Goal: Task Accomplishment & Management: Manage account settings

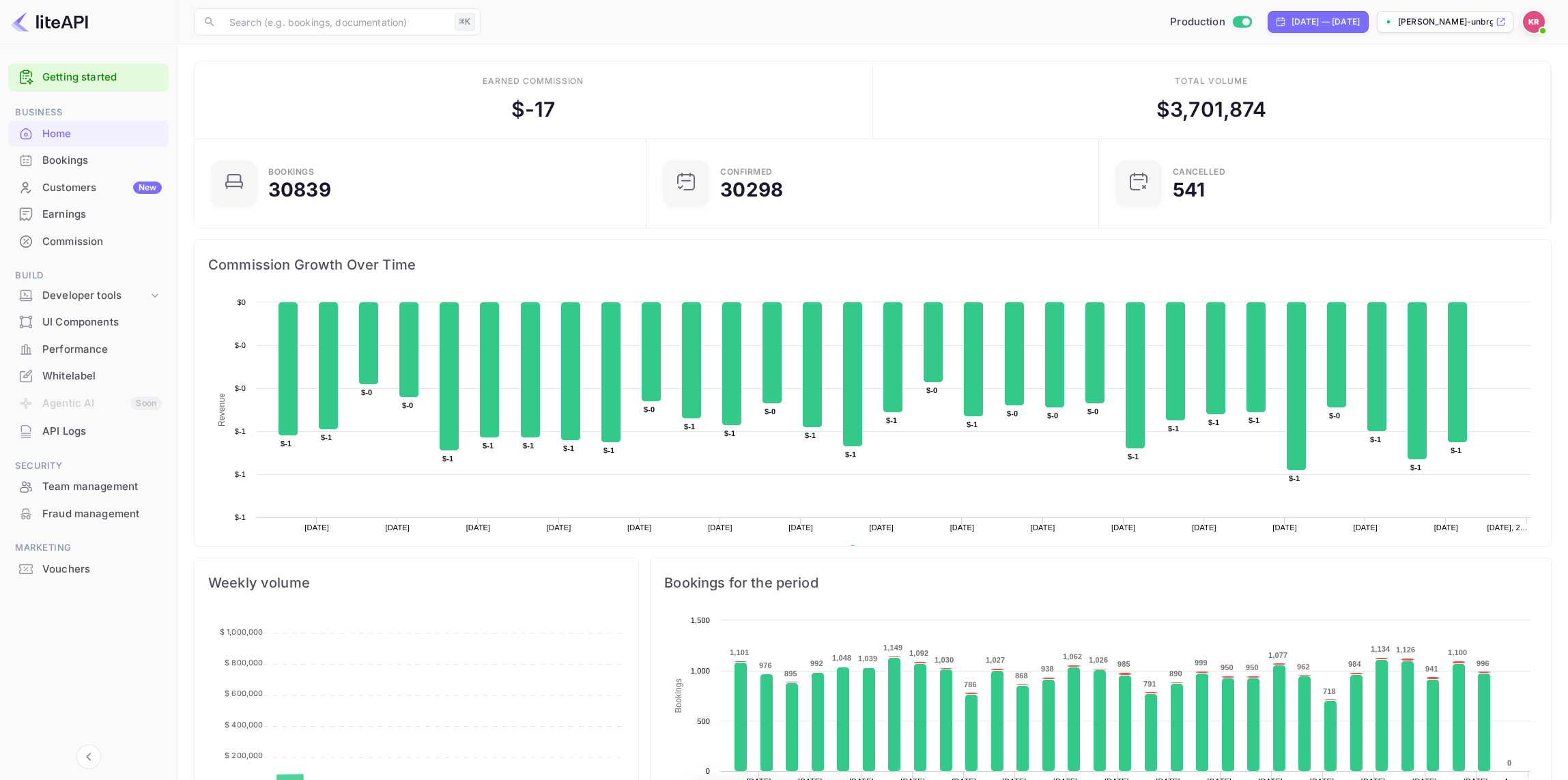
click at [70, 160] on div "Bookings" at bounding box center [101, 161] width 119 height 15
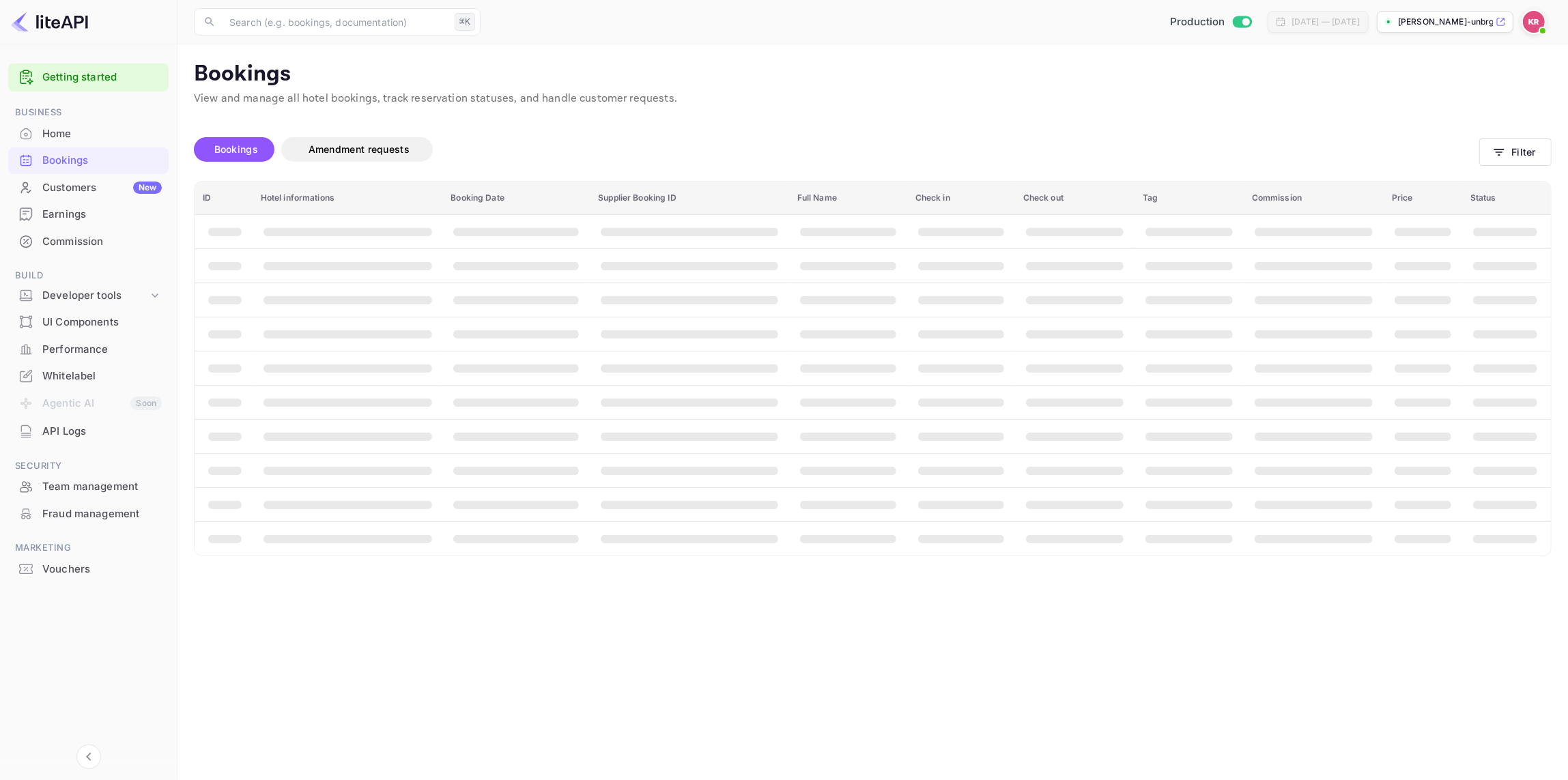
click at [79, 159] on div "Bookings" at bounding box center [101, 161] width 119 height 15
click at [1507, 155] on icon "button" at bounding box center [1500, 152] width 14 height 14
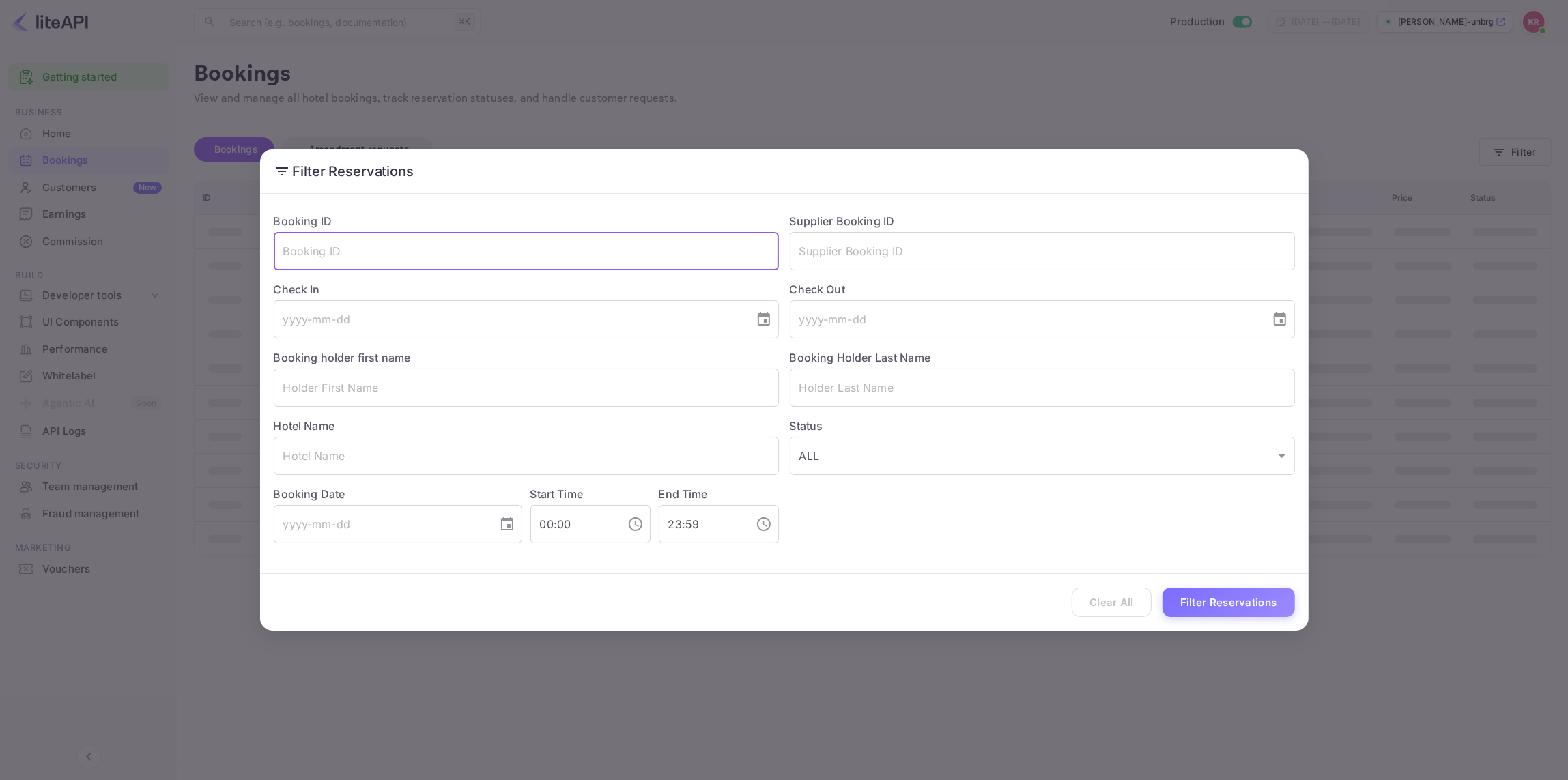
click at [291, 247] on input "text" at bounding box center [526, 251] width 505 height 38
paste input "MaWMGqzg8"
click at [286, 244] on input "MaWMGqzg8" at bounding box center [526, 251] width 505 height 38
type input "MaWMGqzg8"
click at [1208, 607] on button "Filter Reservations" at bounding box center [1229, 602] width 132 height 29
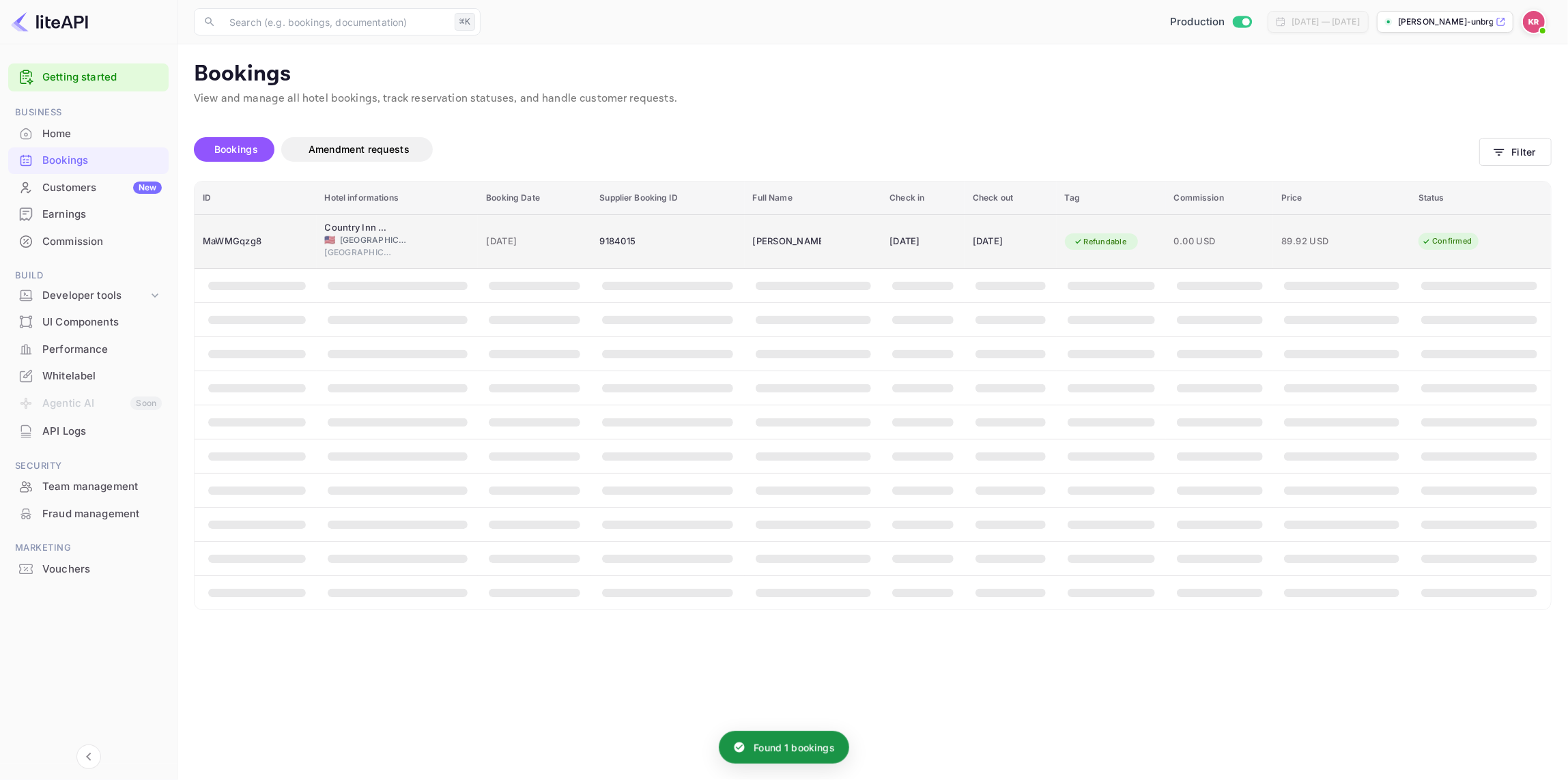
click at [325, 236] on span "🇺🇸" at bounding box center [331, 240] width 11 height 9
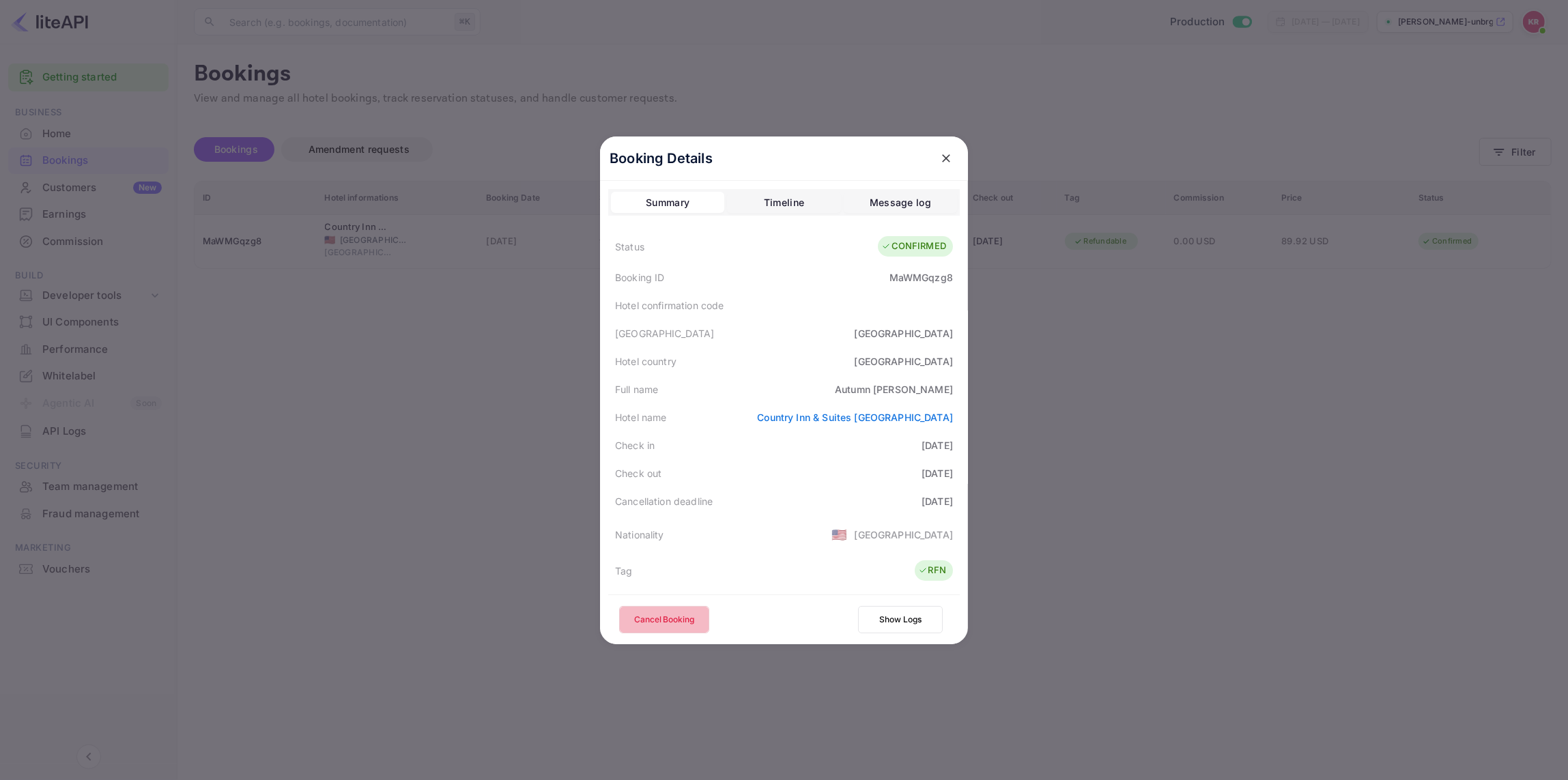
click at [659, 622] on button "Cancel Booking" at bounding box center [664, 620] width 90 height 28
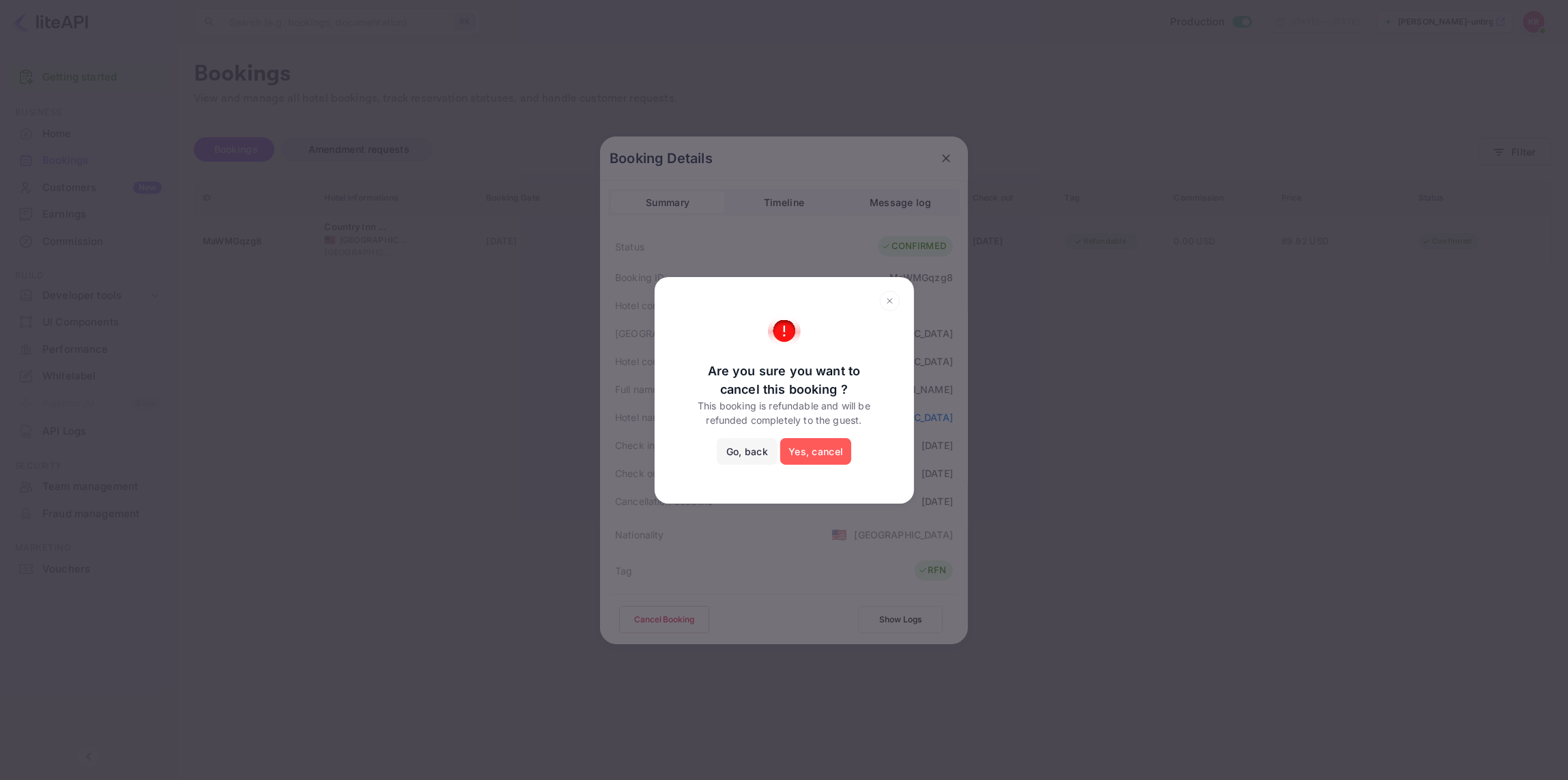
click at [822, 452] on button "Yes, cancel" at bounding box center [816, 452] width 71 height 28
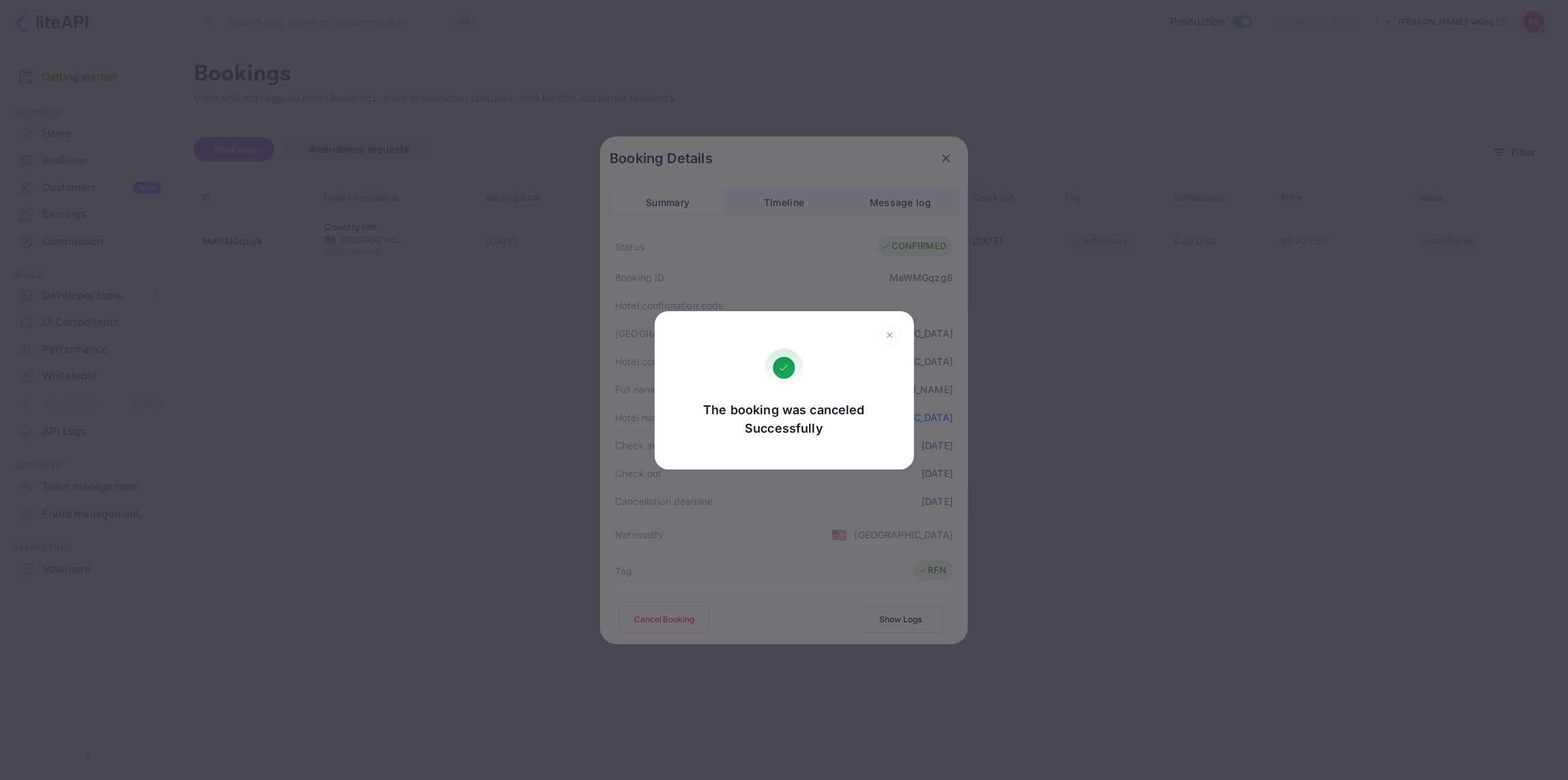
click at [938, 166] on div "The booking was canceled Successfully Go, back Yes, cancel" at bounding box center [784, 390] width 1568 height 780
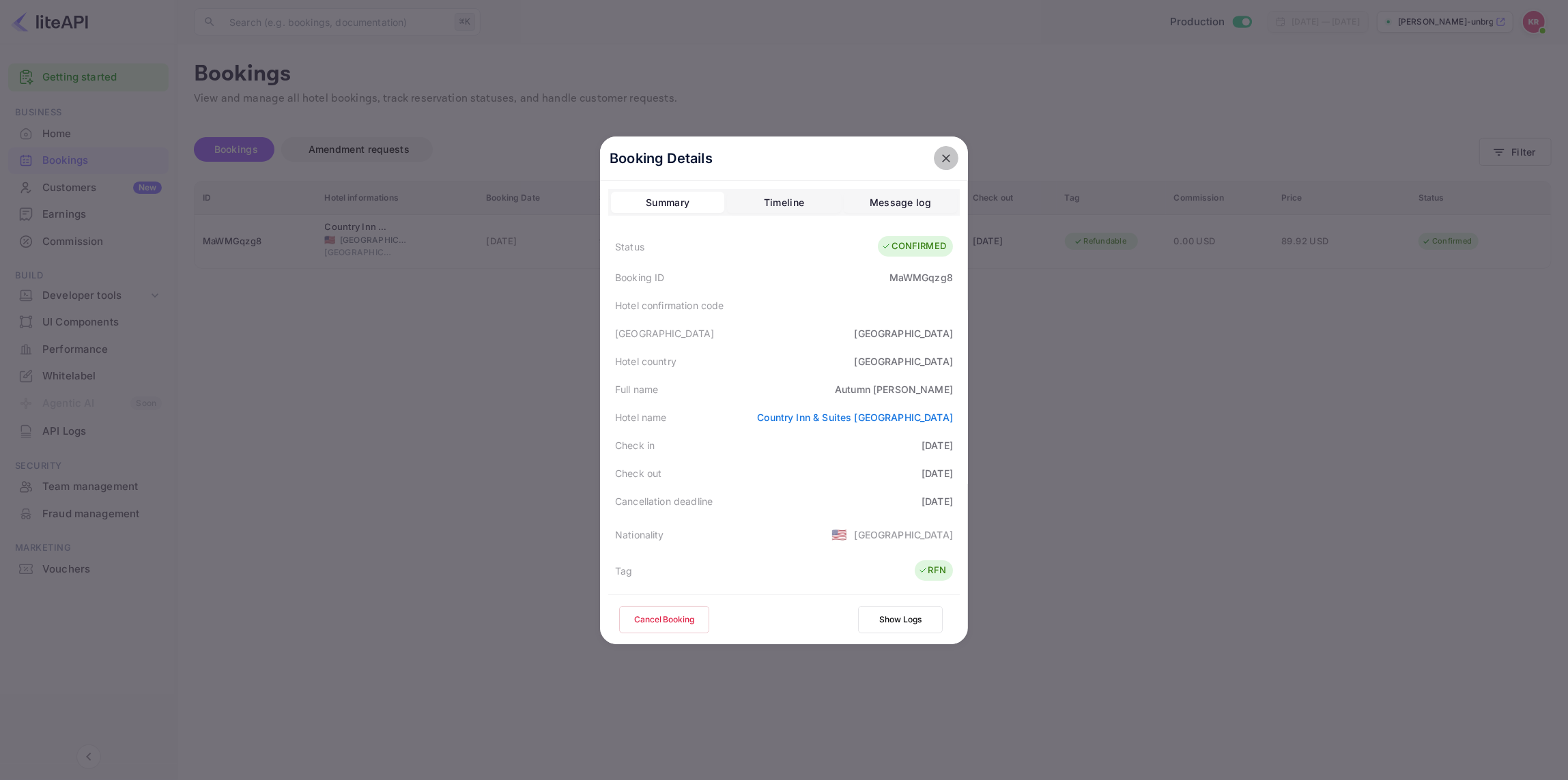
click at [944, 161] on icon "close" at bounding box center [946, 158] width 8 height 8
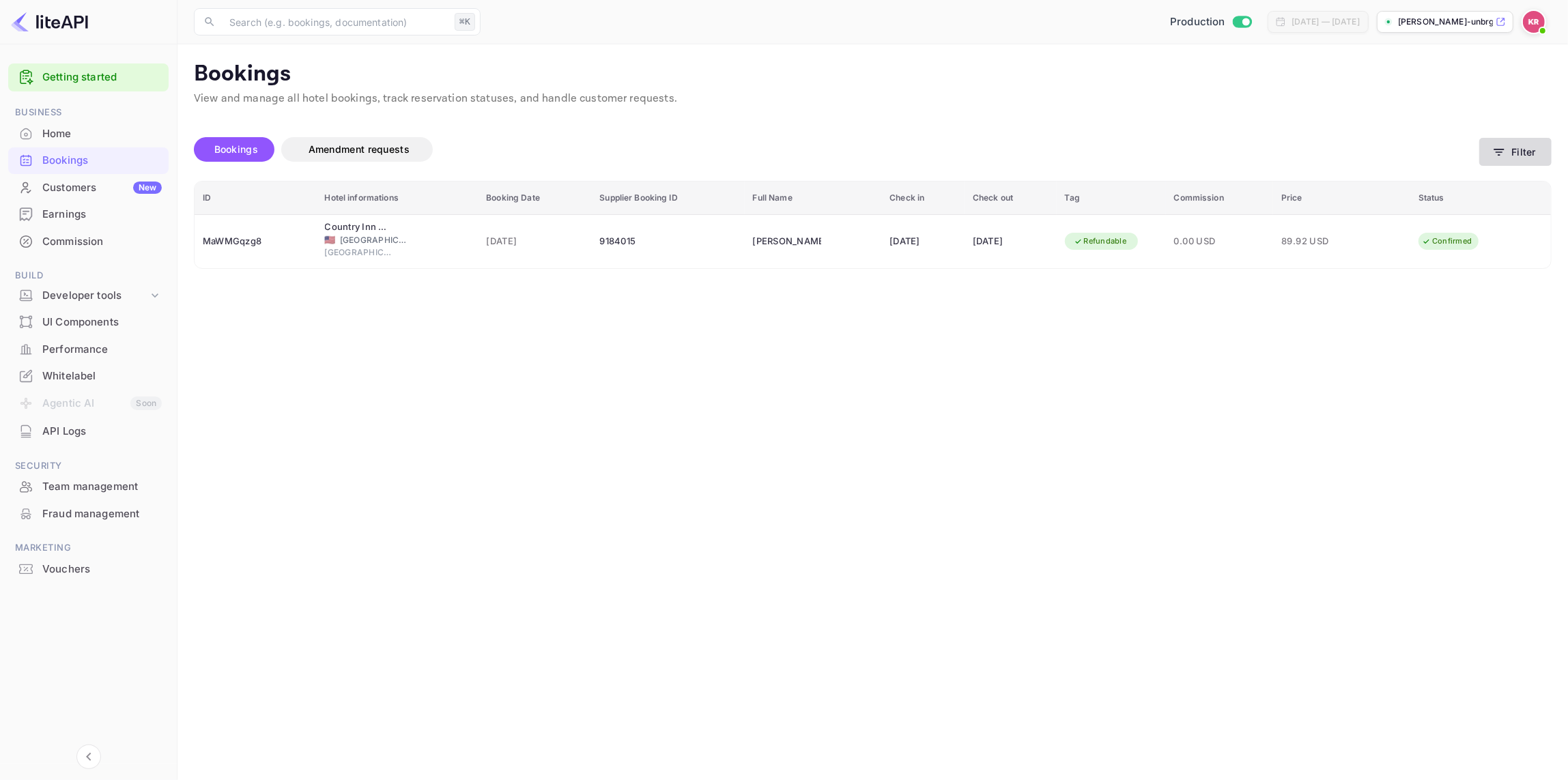
click at [1530, 147] on button "Filter" at bounding box center [1516, 151] width 72 height 28
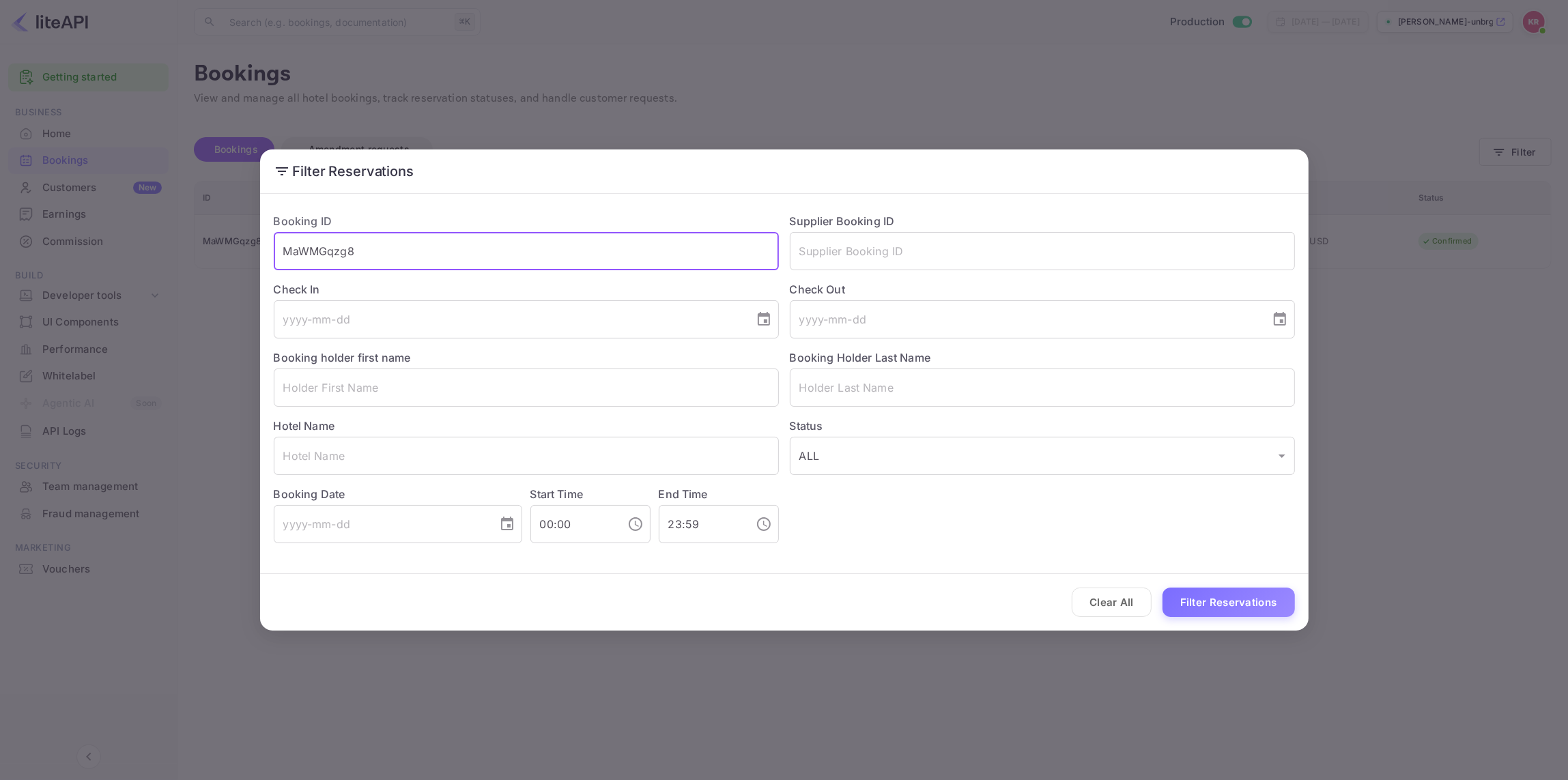
click at [357, 256] on input "MaWMGqzg8" at bounding box center [526, 251] width 505 height 38
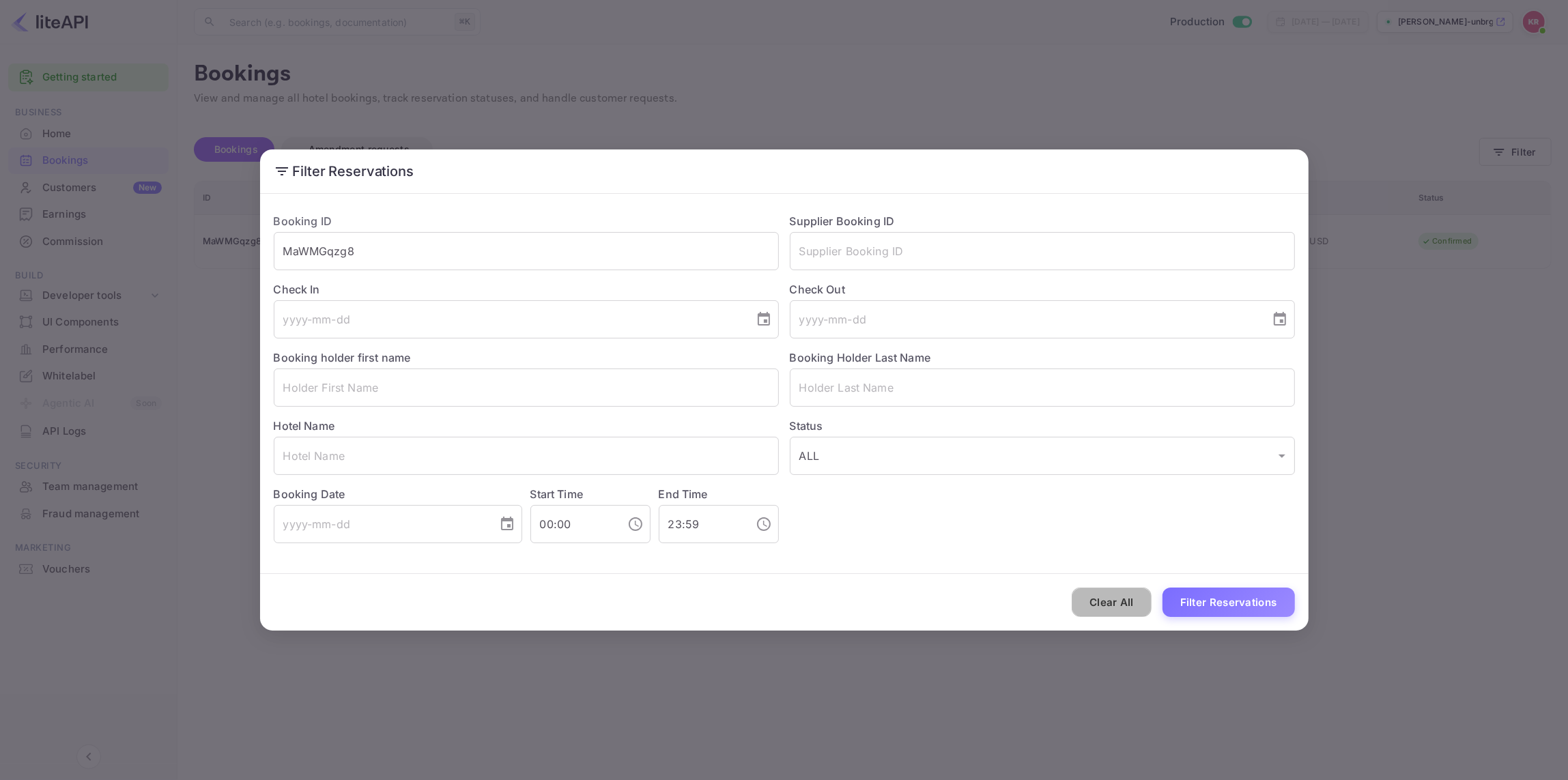
click at [1091, 601] on button "Clear All" at bounding box center [1112, 602] width 80 height 29
